Goal: Information Seeking & Learning: Compare options

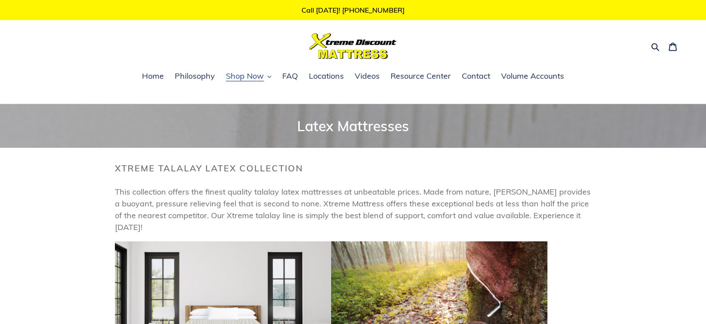
click at [270, 76] on icon "button" at bounding box center [270, 77] width 4 height 4
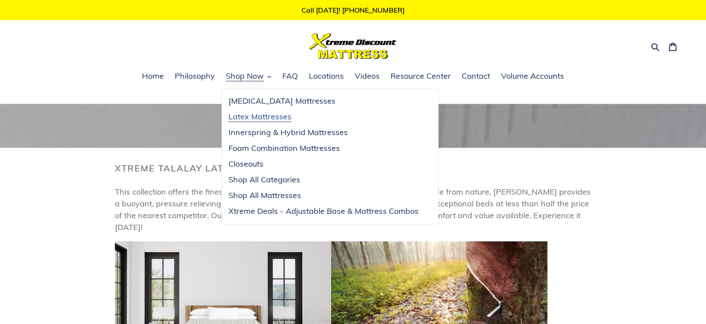
click at [275, 117] on span "Latex Mattresses" at bounding box center [260, 116] width 63 height 10
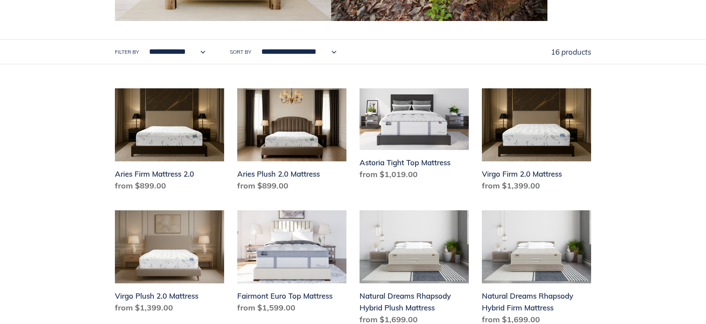
scroll to position [367, 0]
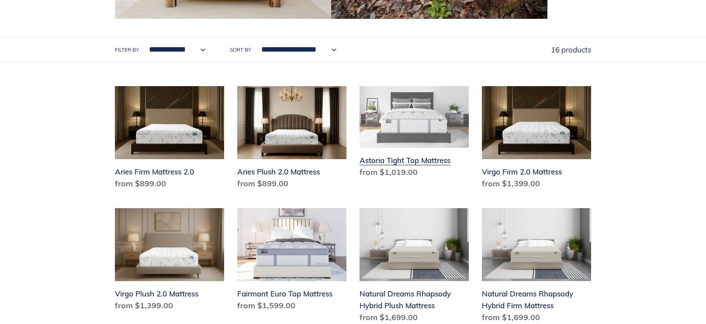
click at [432, 146] on link "Astoria Tight Top Mattress" at bounding box center [414, 133] width 109 height 95
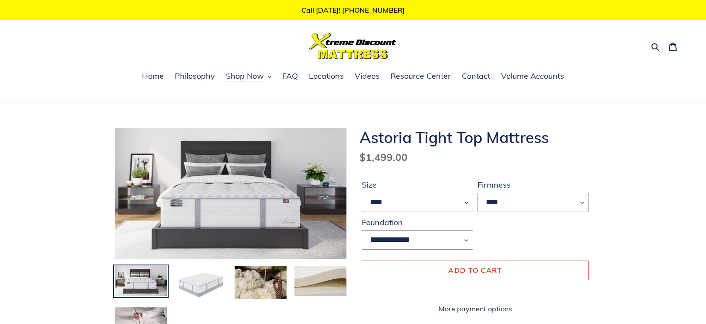
click at [216, 284] on img at bounding box center [201, 283] width 54 height 37
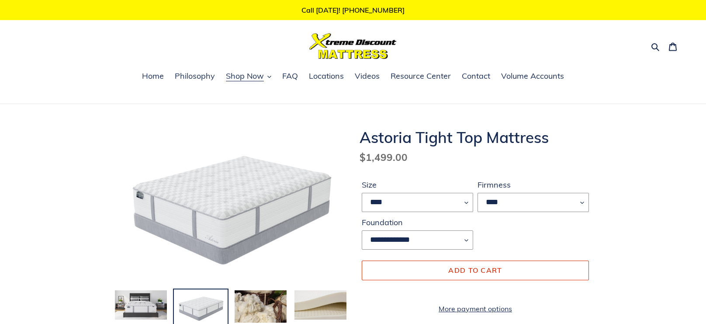
click at [216, 284] on div "Previous slide Next slide" at bounding box center [224, 249] width 245 height 243
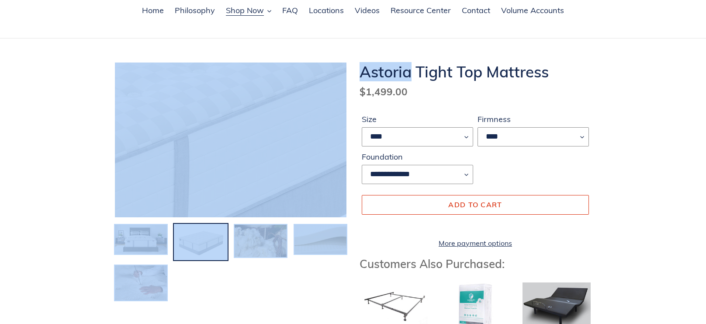
scroll to position [67, 0]
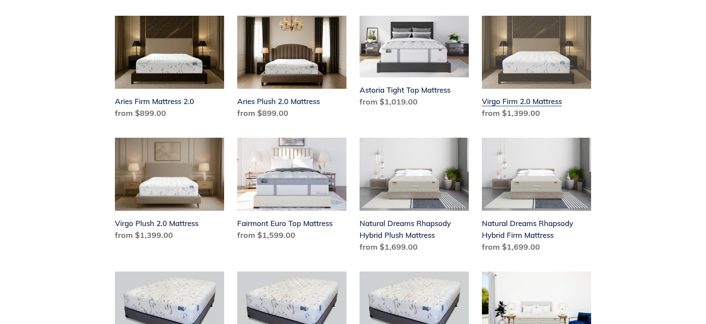
scroll to position [438, 0]
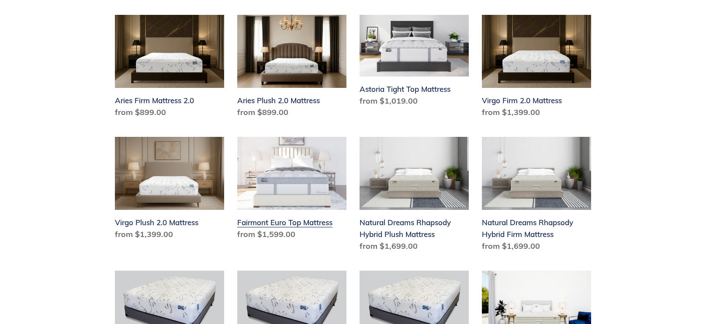
click at [309, 183] on link "Fairmont Euro Top Mattress" at bounding box center [291, 190] width 109 height 107
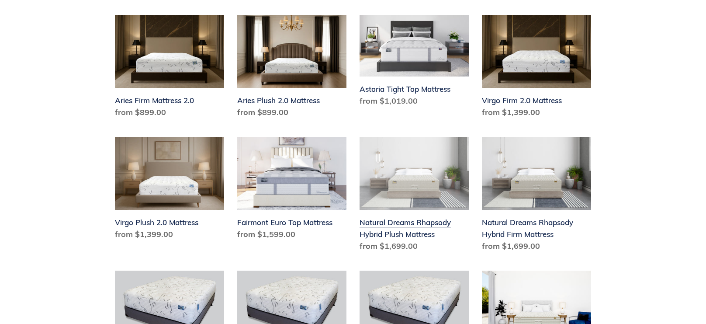
click at [427, 173] on link "Natural Dreams Rhapsody Hybrid Plush Mattress" at bounding box center [414, 196] width 109 height 118
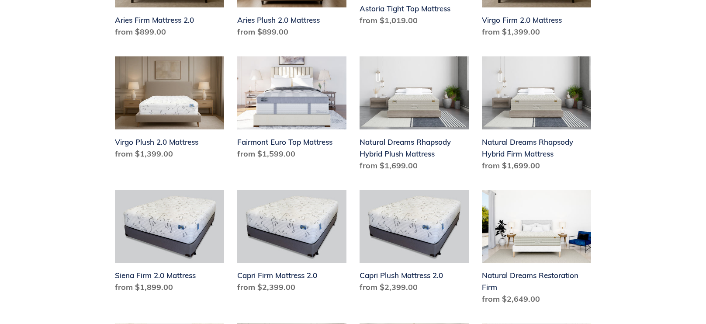
scroll to position [520, 0]
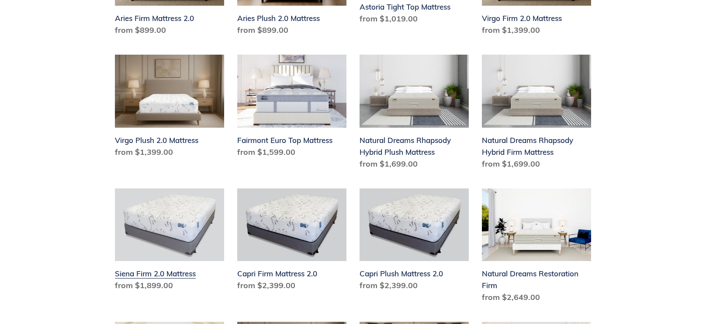
click at [179, 216] on link "Siena Firm 2.0 Mattress" at bounding box center [169, 241] width 109 height 107
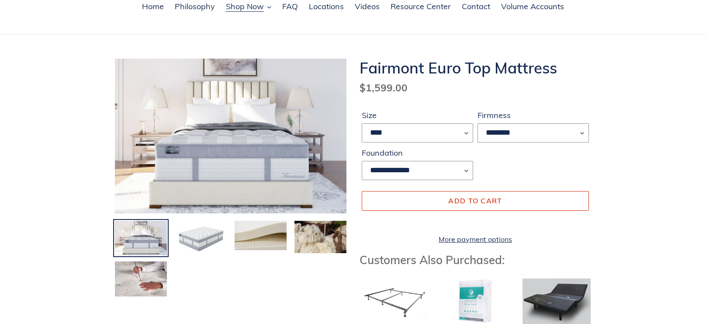
scroll to position [72, 0]
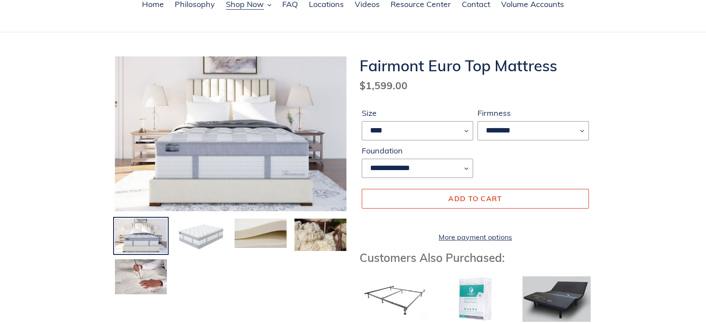
click at [195, 235] on img at bounding box center [201, 236] width 54 height 37
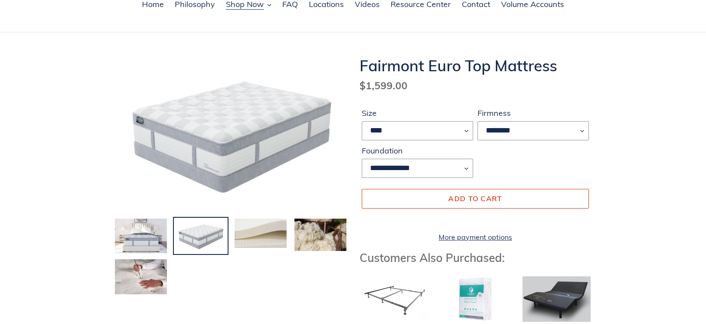
click at [275, 229] on img at bounding box center [261, 233] width 54 height 31
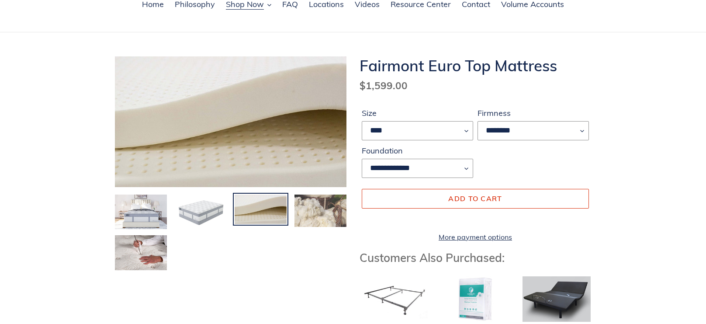
click at [319, 214] on img at bounding box center [321, 211] width 54 height 34
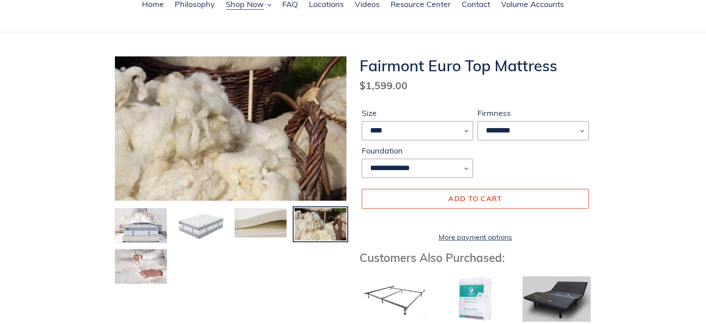
click at [143, 268] on img at bounding box center [141, 266] width 54 height 37
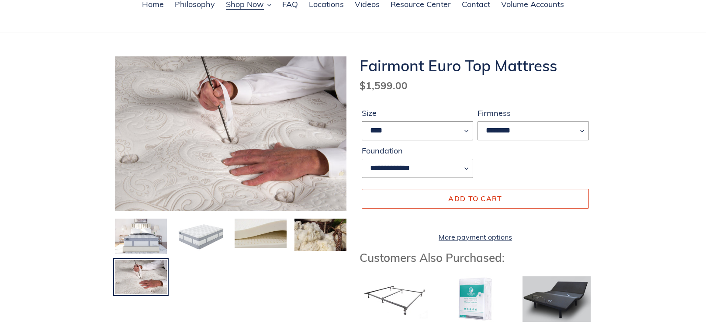
click at [415, 126] on select "**** **** ***** ****" at bounding box center [417, 130] width 111 height 19
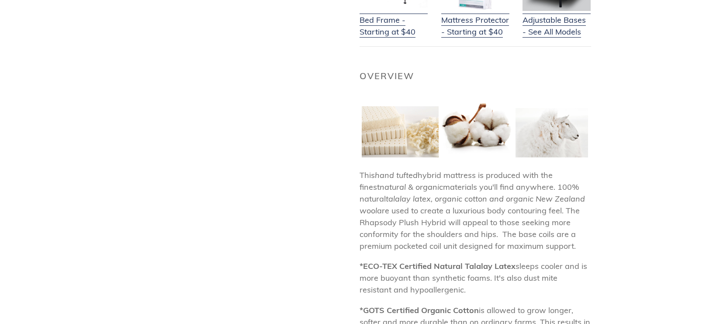
scroll to position [402, 0]
